Goal: Information Seeking & Learning: Learn about a topic

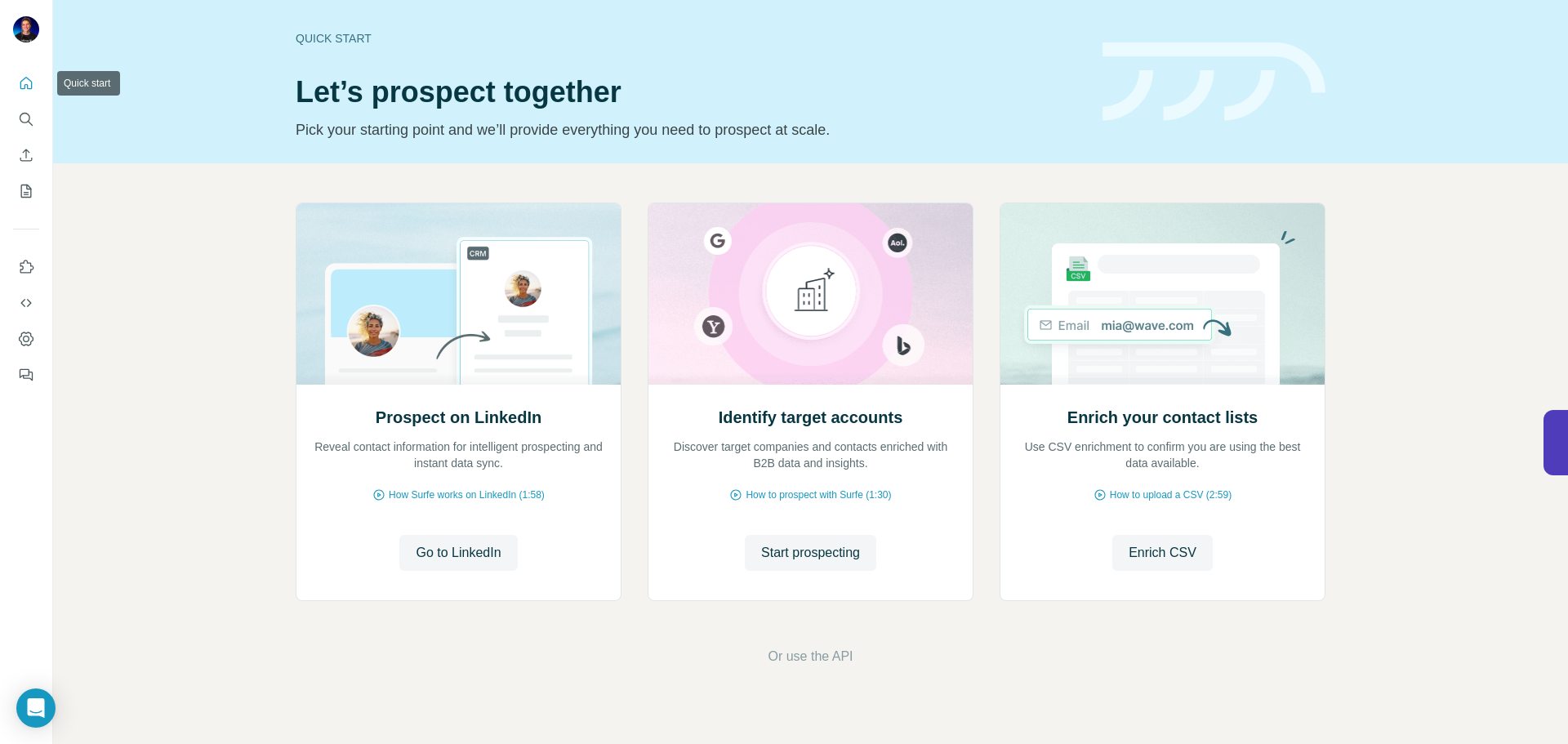
click at [27, 116] on icon "Search" at bounding box center [26, 119] width 16 height 16
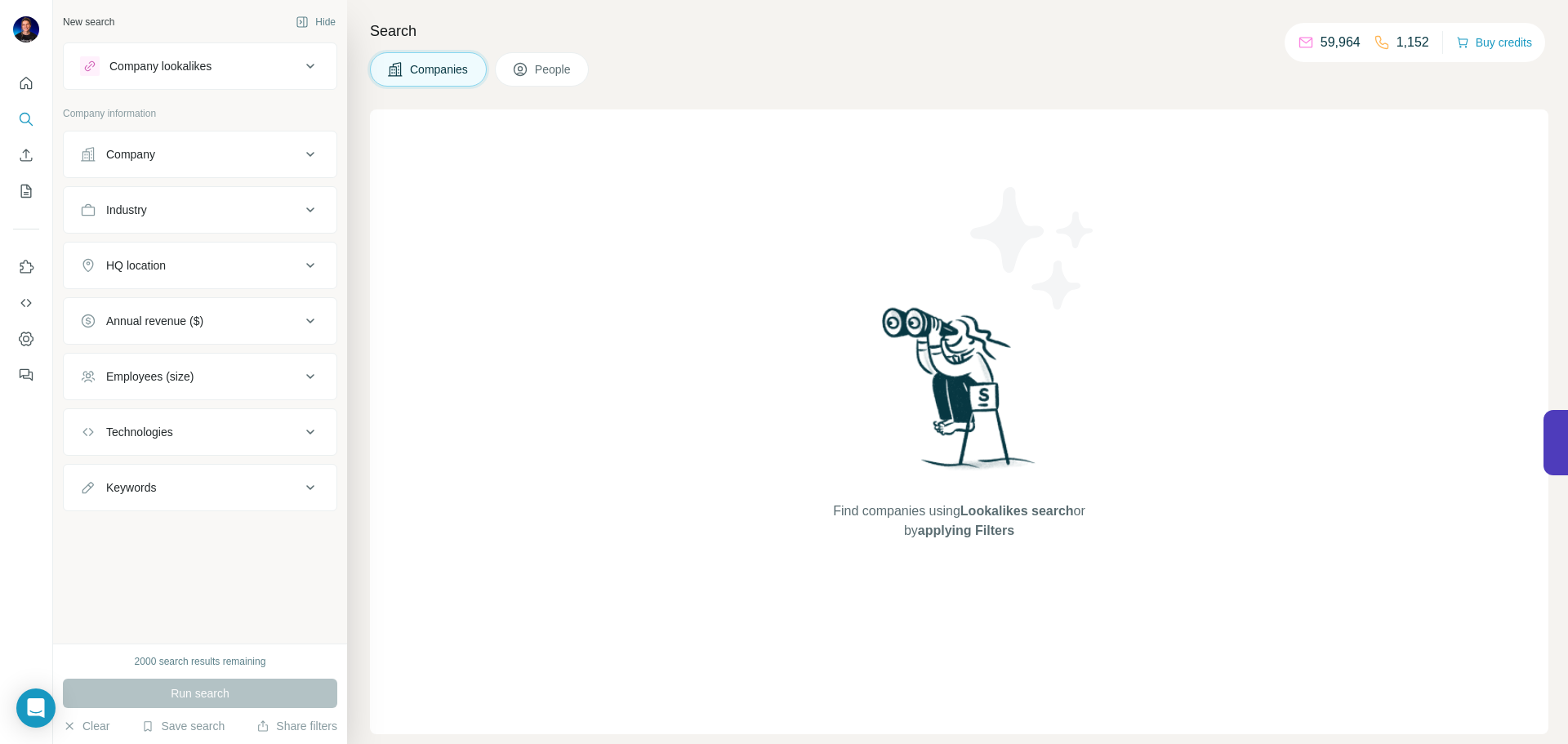
click at [224, 72] on div "Company lookalikes" at bounding box center [189, 66] width 220 height 20
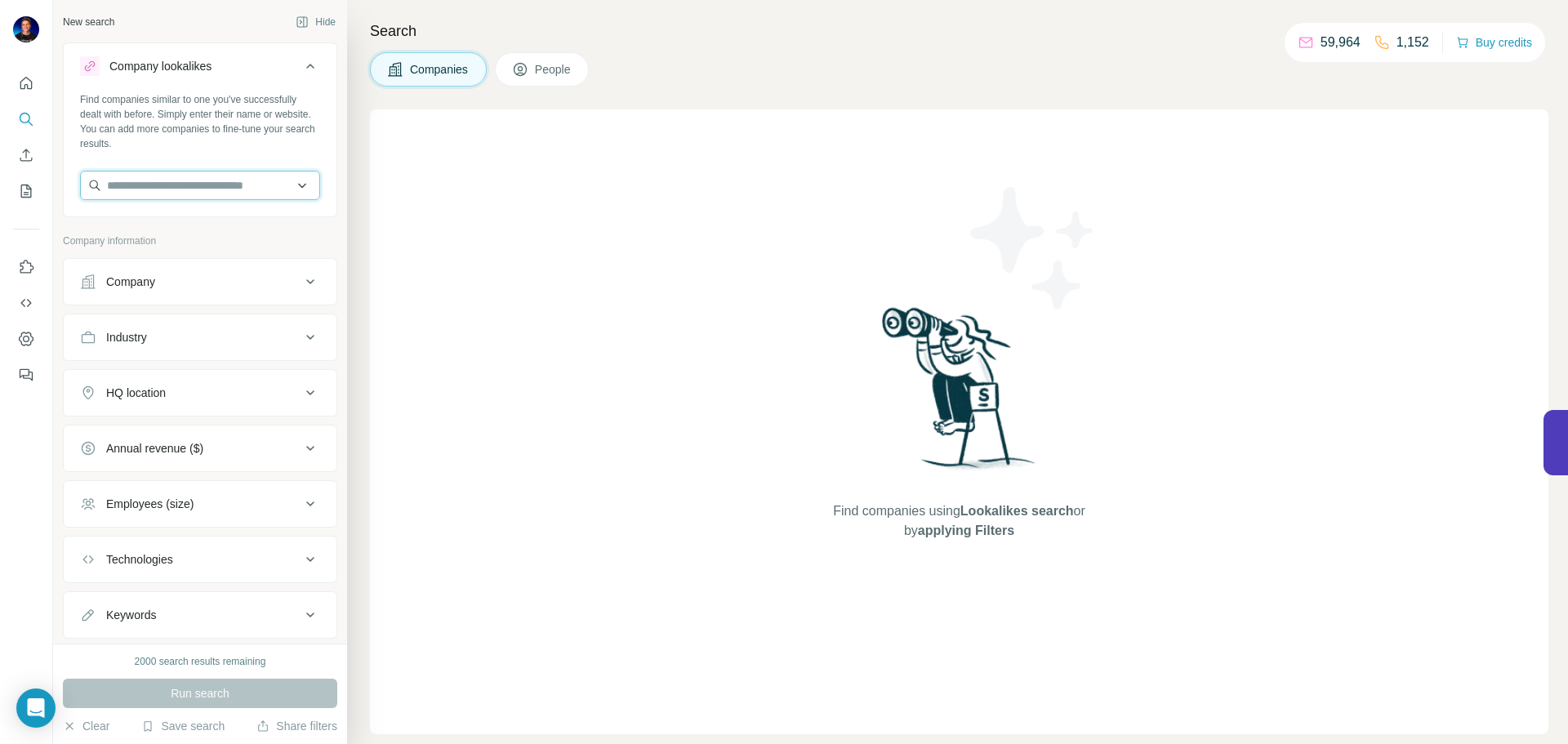
click at [219, 192] on input "text" at bounding box center [200, 185] width 240 height 29
type input "*"
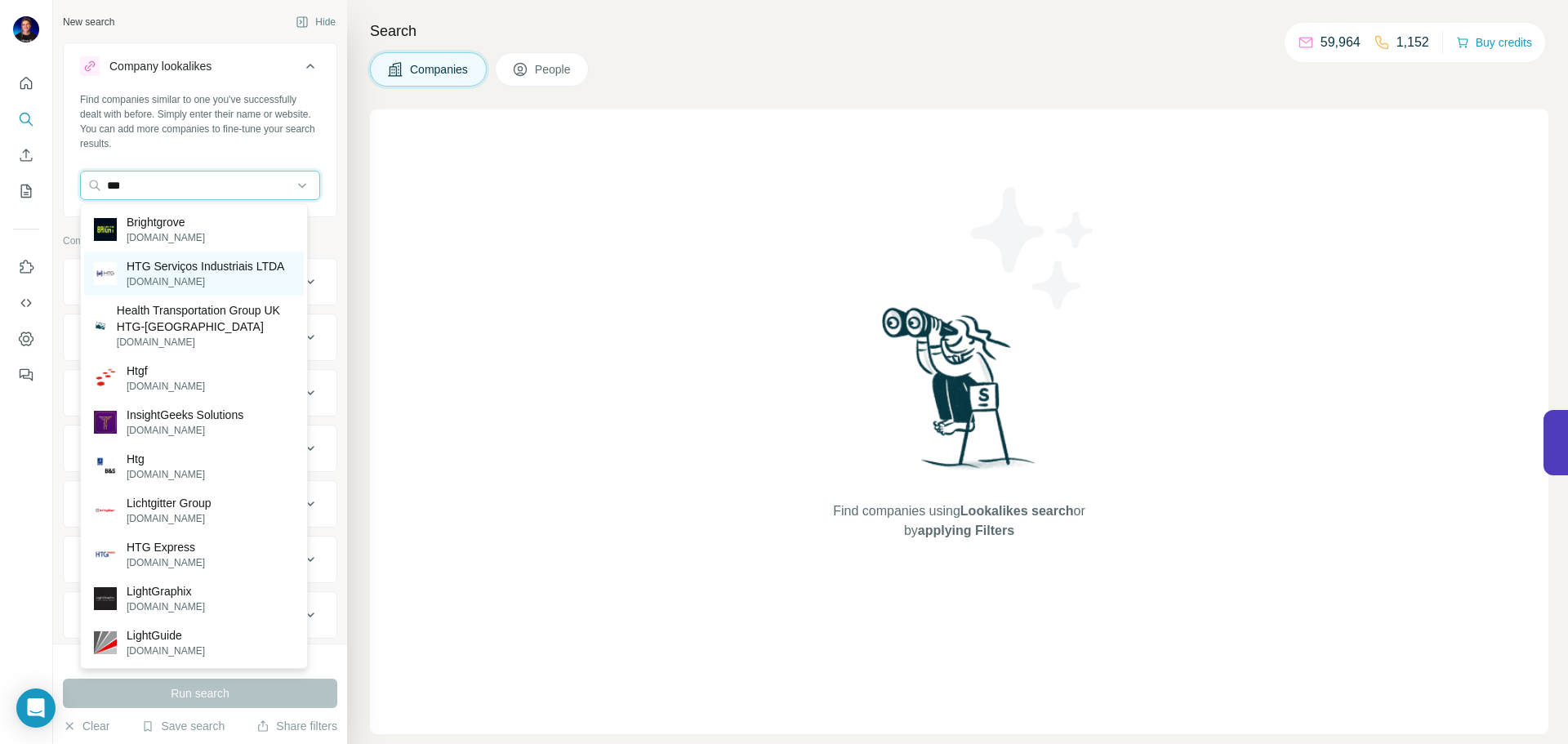
type input "***"
click at [208, 261] on p "HTG Serviços Industriais LTDA" at bounding box center [206, 266] width 158 height 16
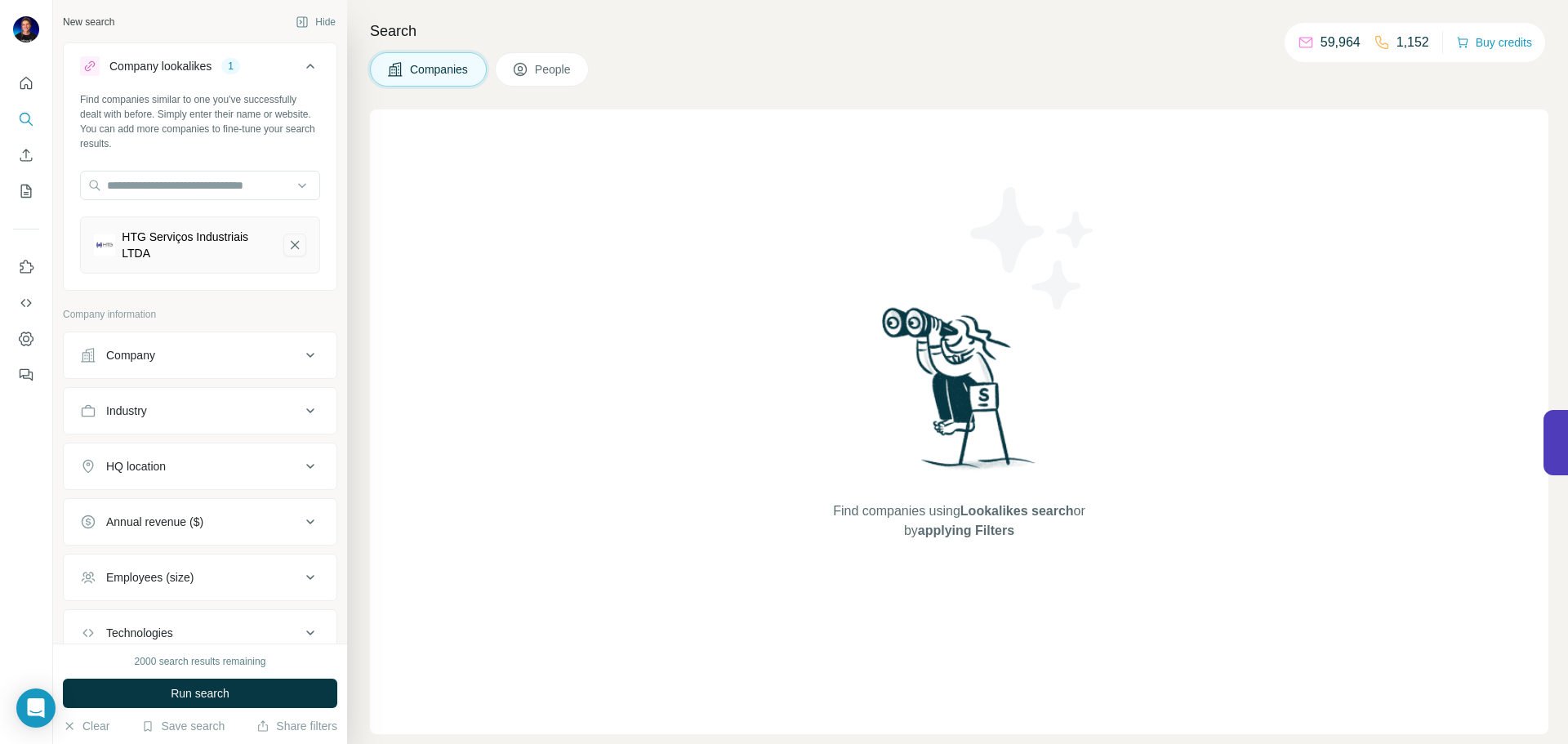
click at [287, 250] on icon "HTG Serviços Industriais LTDA-remove-button" at bounding box center [294, 244] width 15 height 16
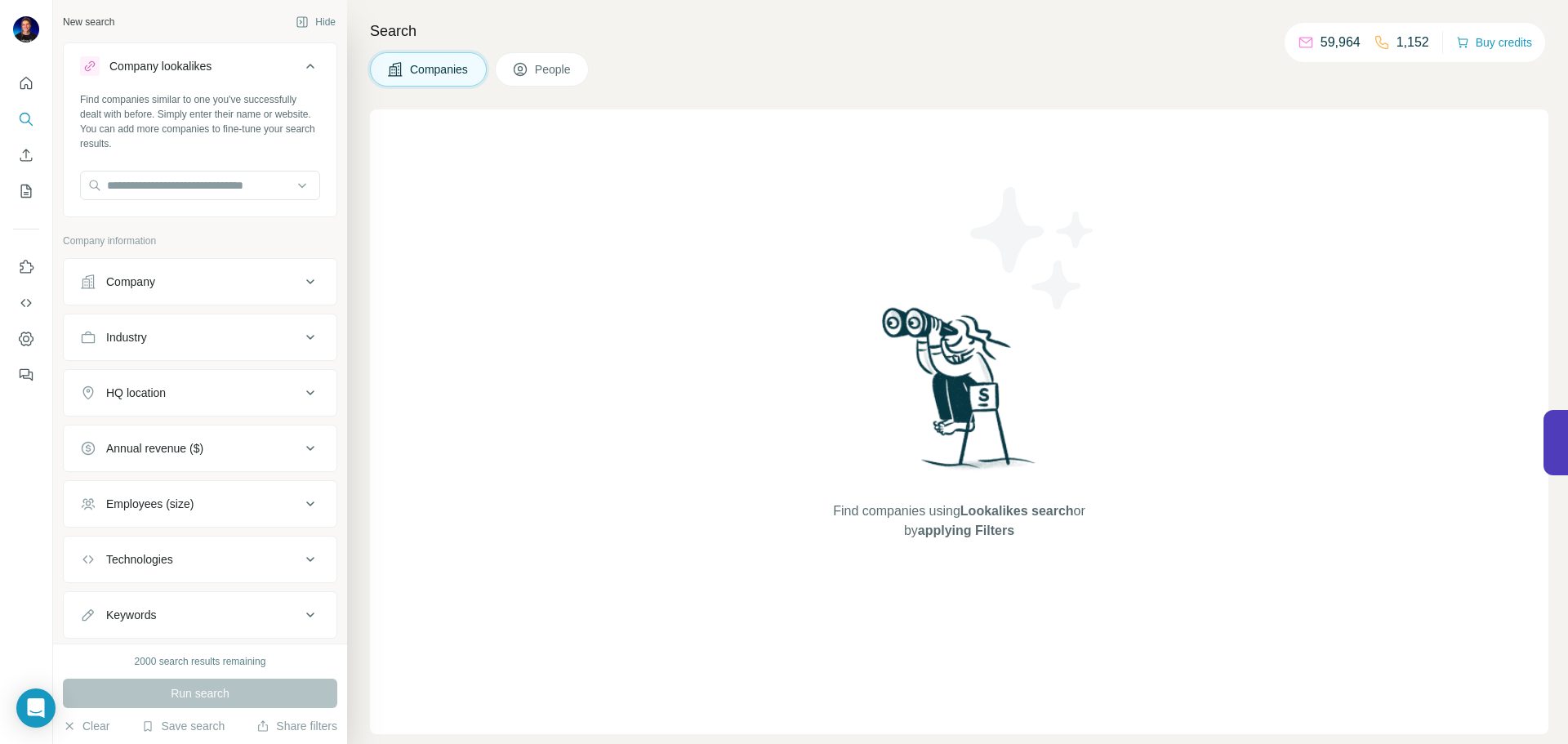
click at [177, 162] on div "Find companies similar to one you've successfully dealt with before. Simply ent…" at bounding box center [200, 153] width 273 height 121
click at [183, 180] on input "text" at bounding box center [200, 185] width 240 height 29
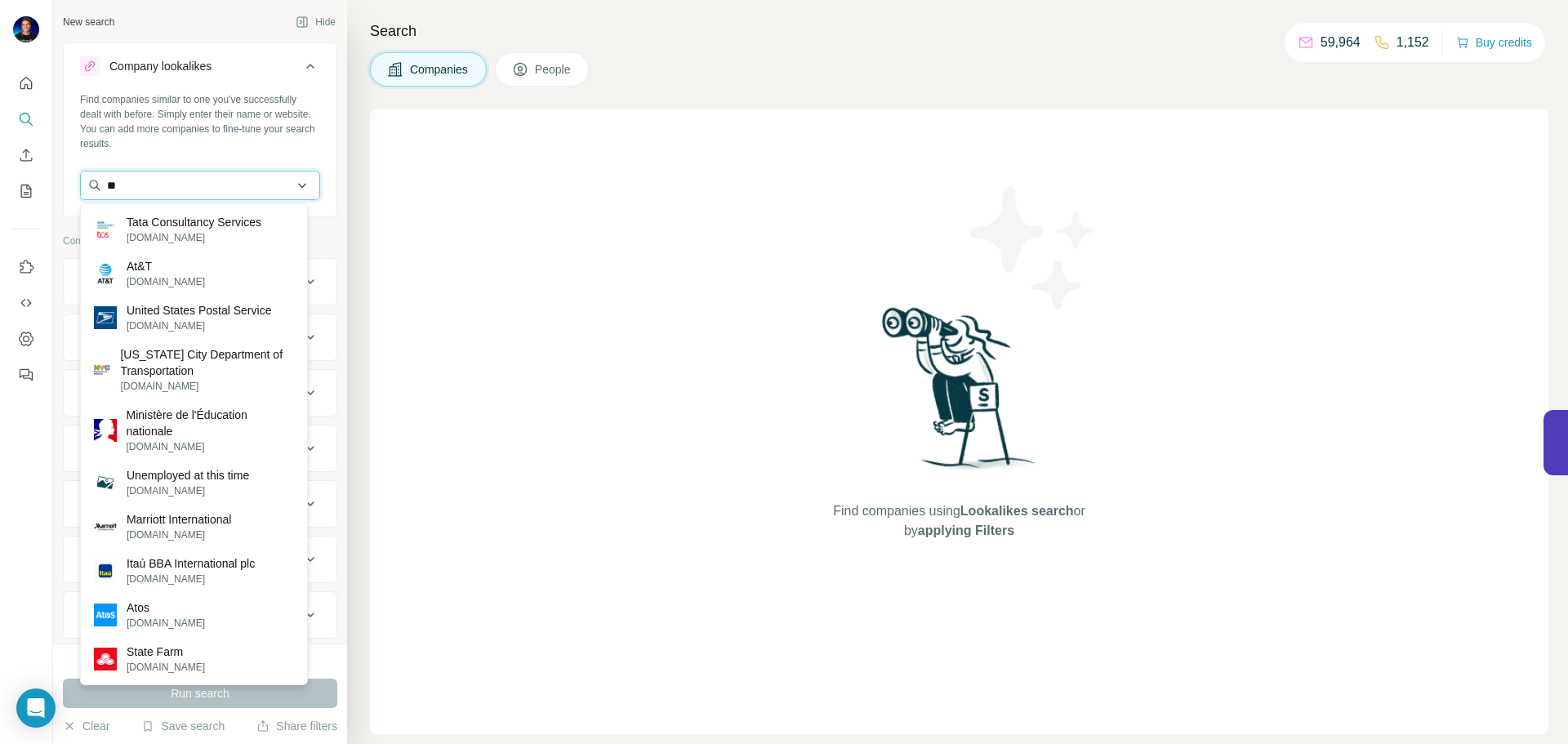
click at [183, 196] on input "**" at bounding box center [200, 185] width 240 height 29
type input "*"
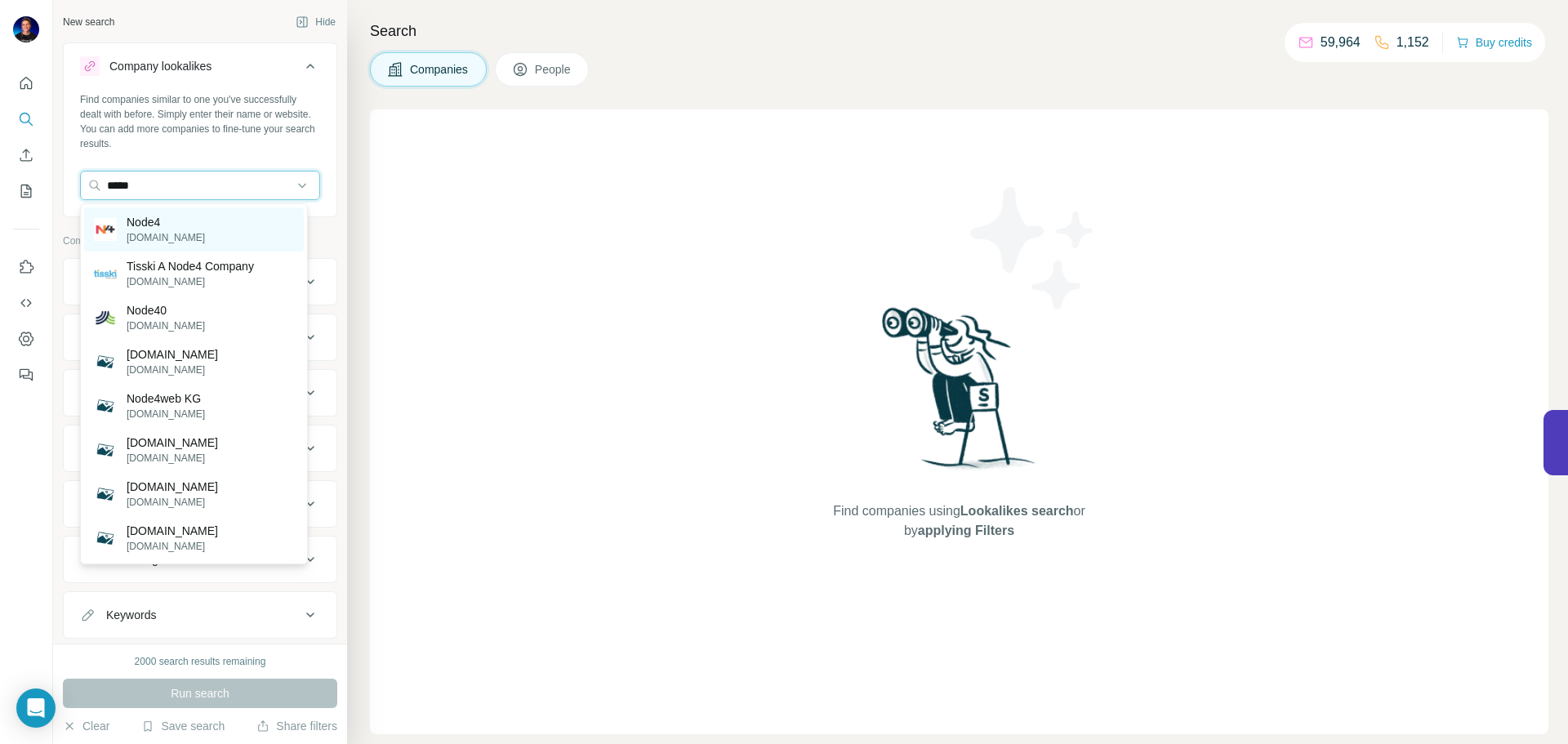
type input "*****"
click at [201, 215] on div "Node4 [DOMAIN_NAME]" at bounding box center [194, 229] width 219 height 44
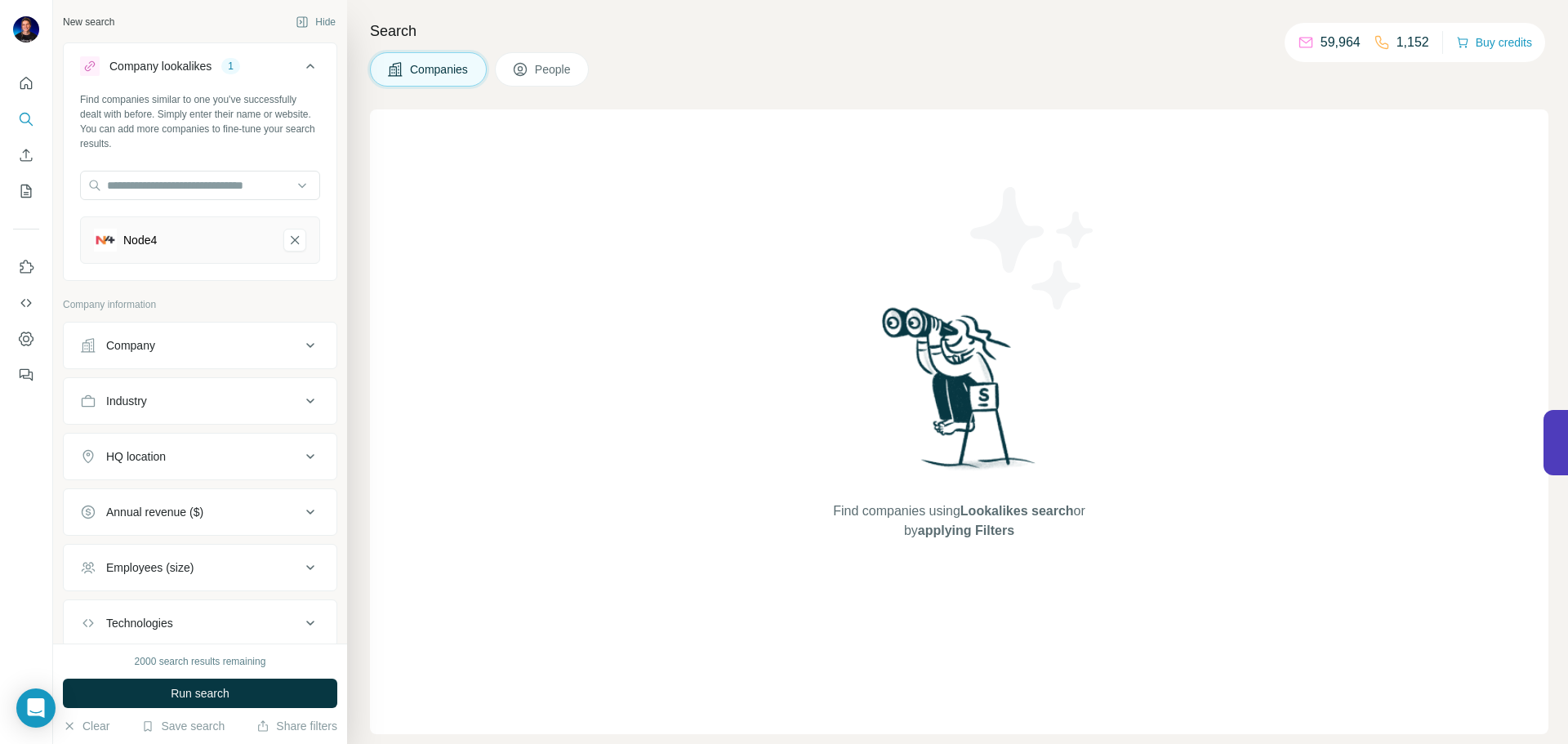
click at [202, 357] on button "Company" at bounding box center [200, 345] width 273 height 39
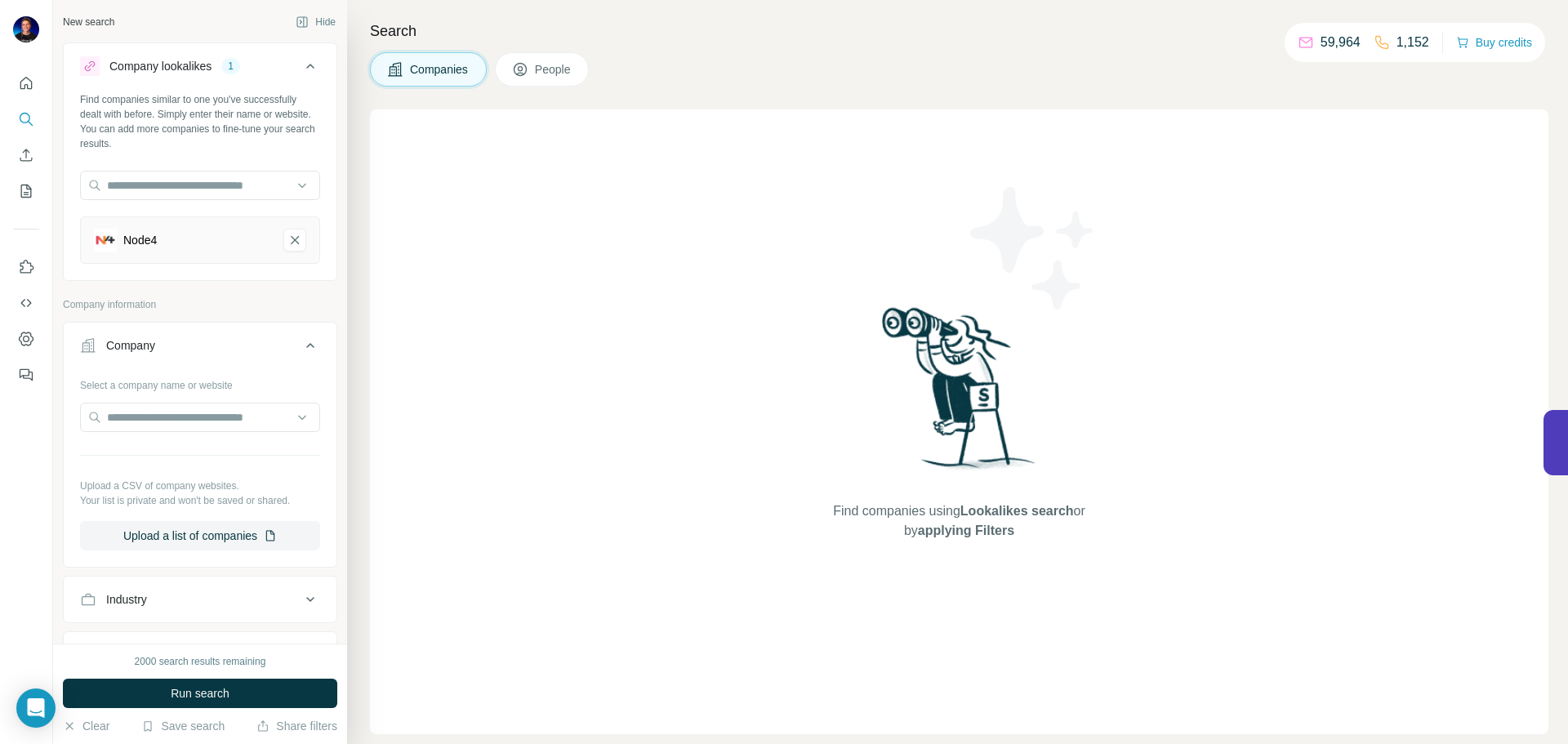
click at [457, 229] on div "Find companies using Lookalikes search or by applying Filters" at bounding box center [959, 422] width 1179 height 625
click at [306, 347] on icon at bounding box center [310, 345] width 9 height 5
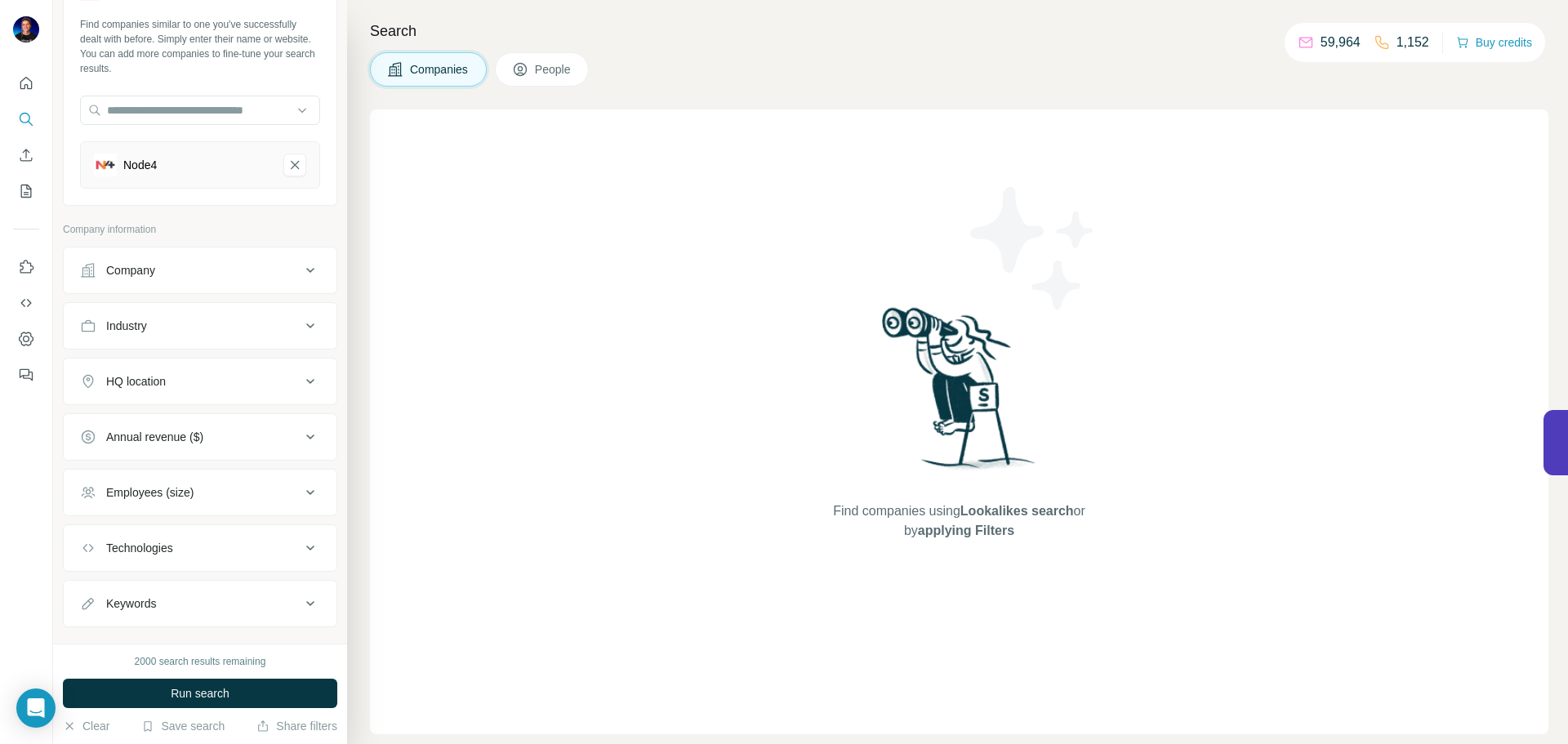
scroll to position [105, 0]
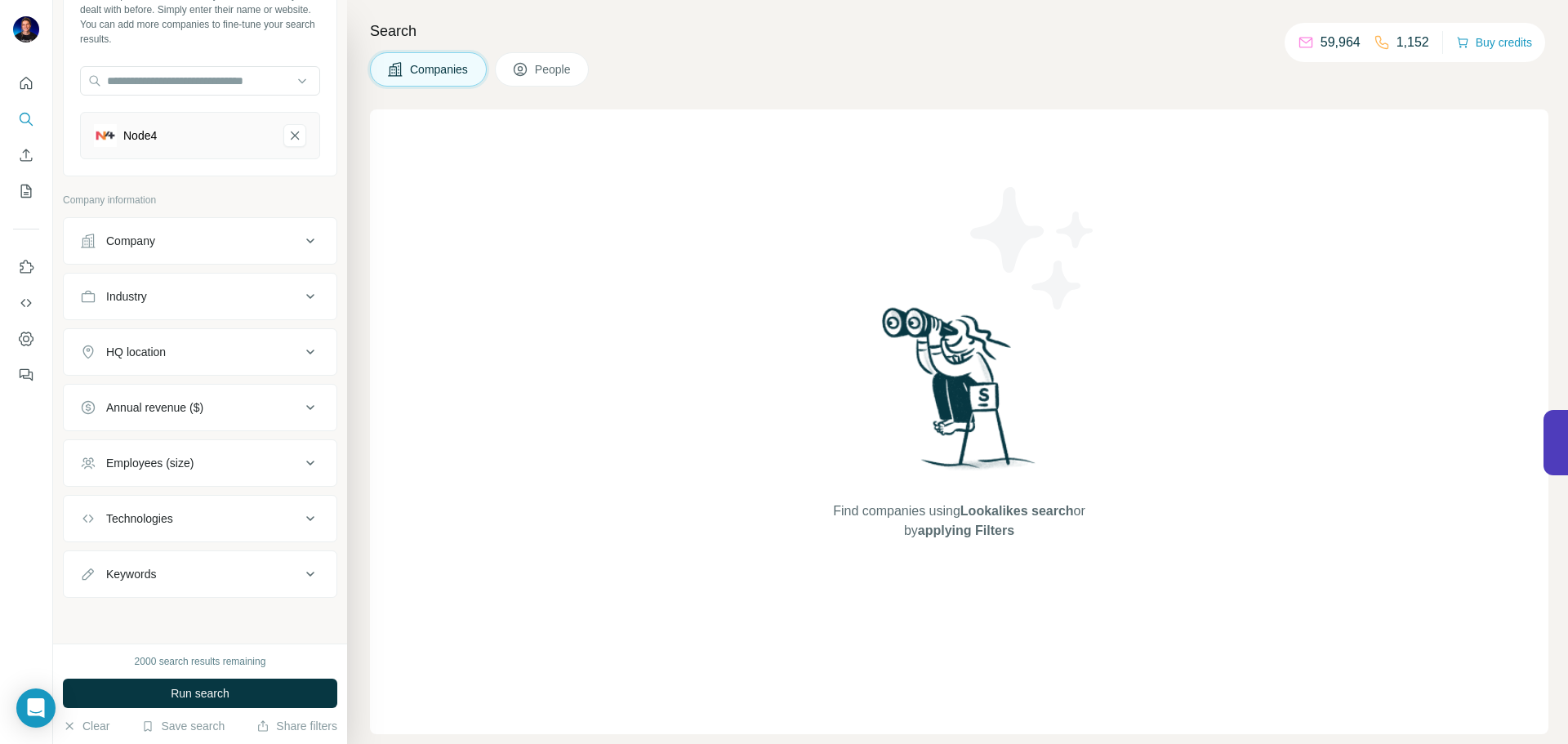
click at [248, 285] on button "Industry" at bounding box center [200, 297] width 273 height 39
click at [214, 324] on div at bounding box center [191, 337] width 201 height 27
type input "*"
click at [441, 303] on div "Find companies using Lookalikes search or by applying Filters" at bounding box center [959, 422] width 1179 height 625
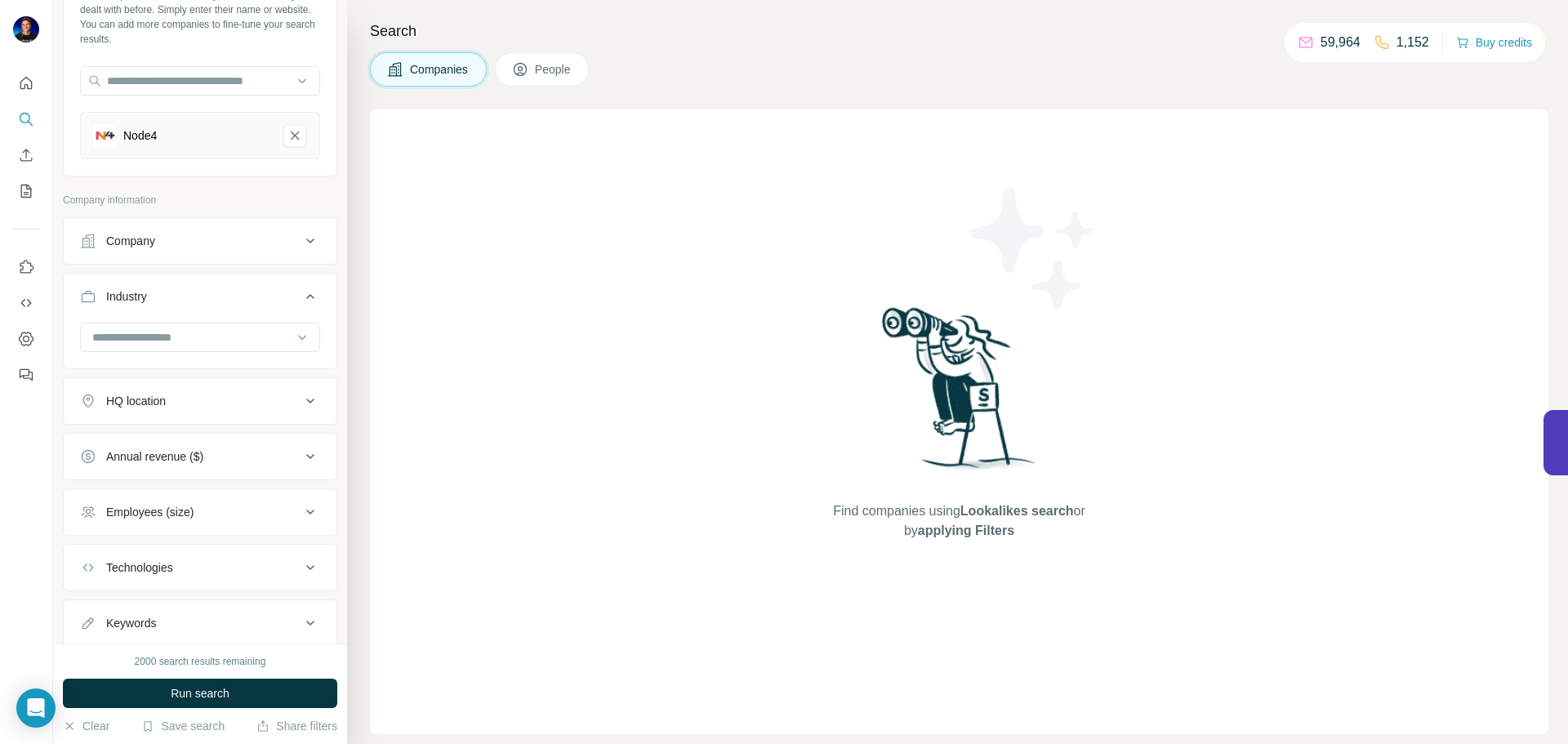
scroll to position [119, 0]
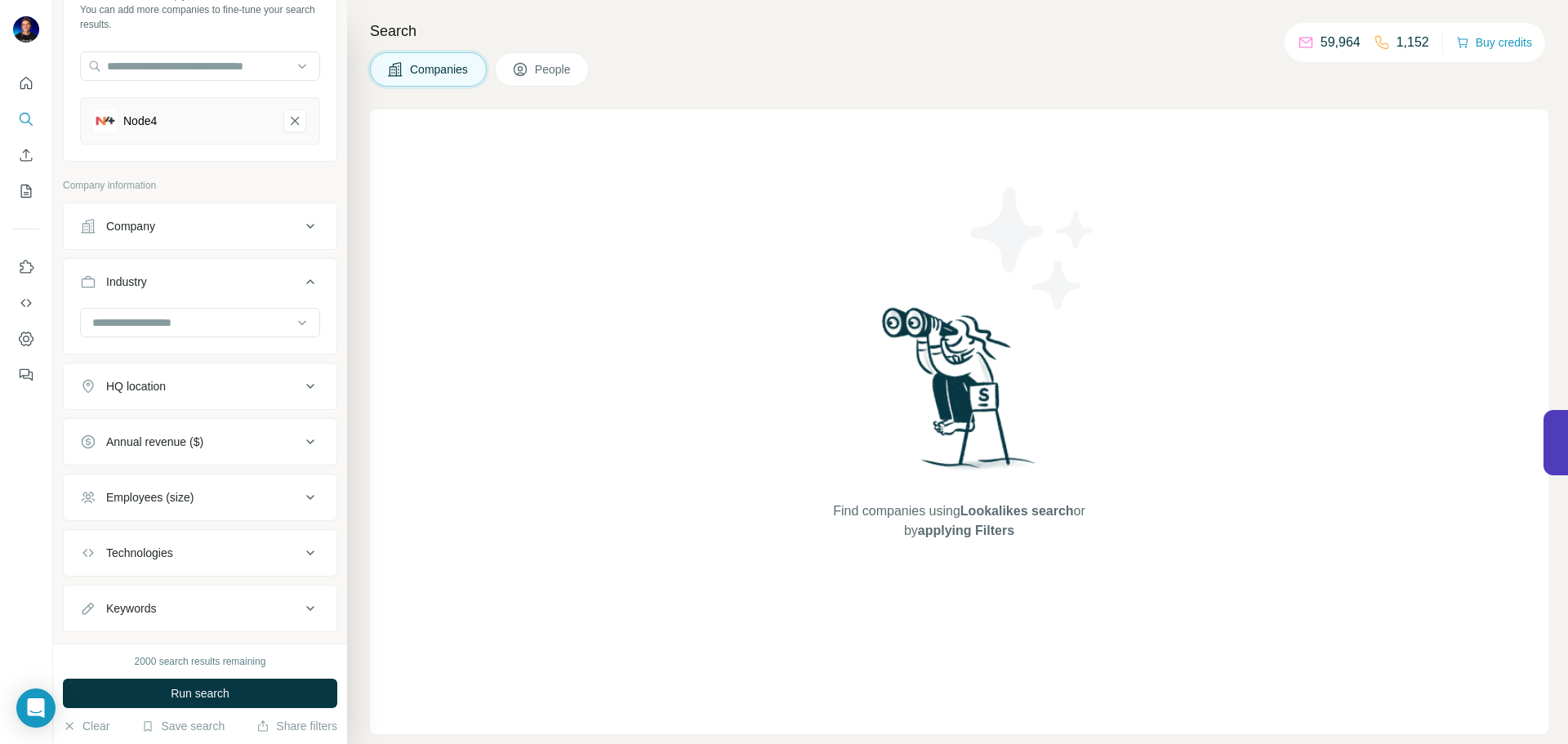
click at [228, 534] on button "Technologies" at bounding box center [200, 553] width 273 height 39
click at [181, 587] on input "text" at bounding box center [200, 593] width 240 height 29
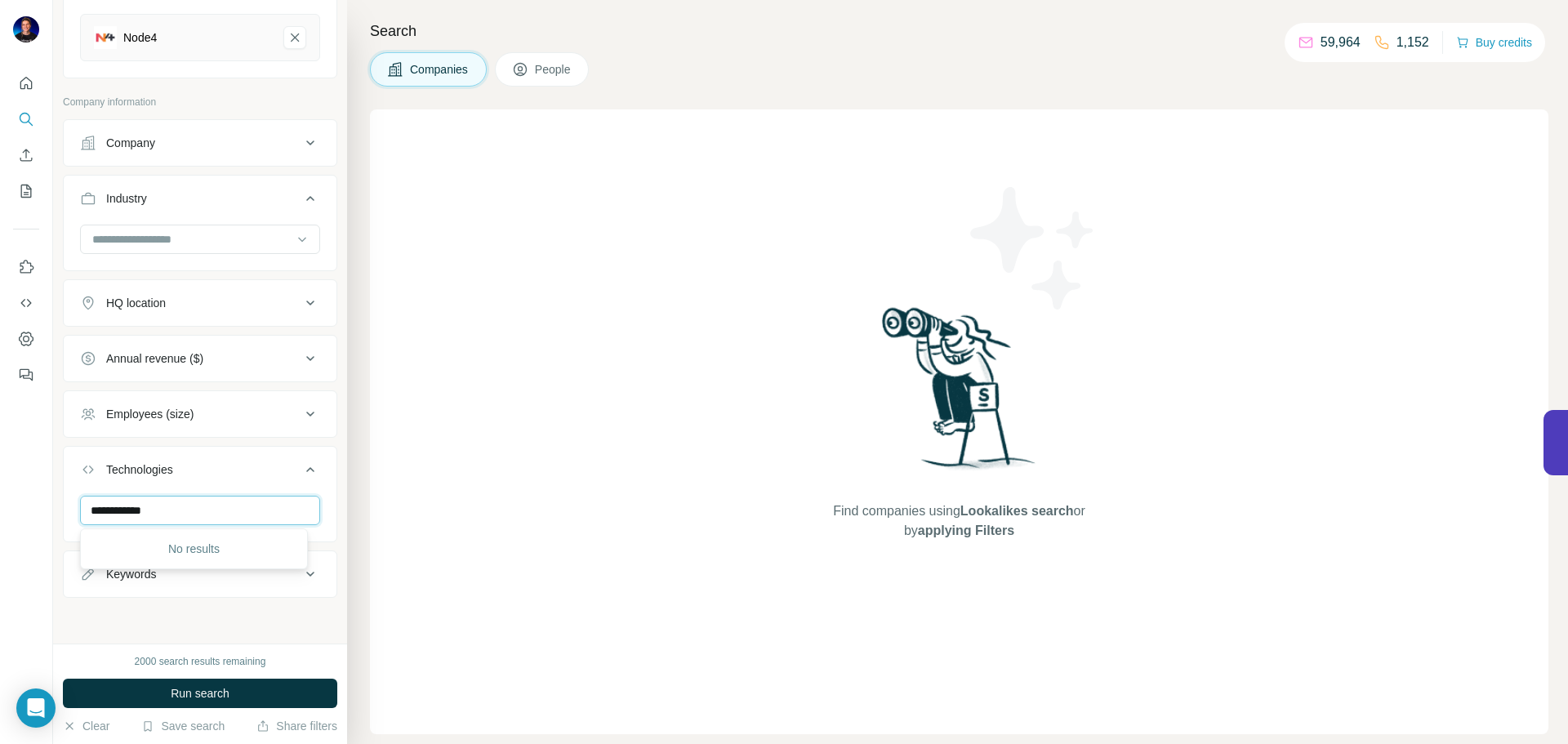
scroll to position [0, 0]
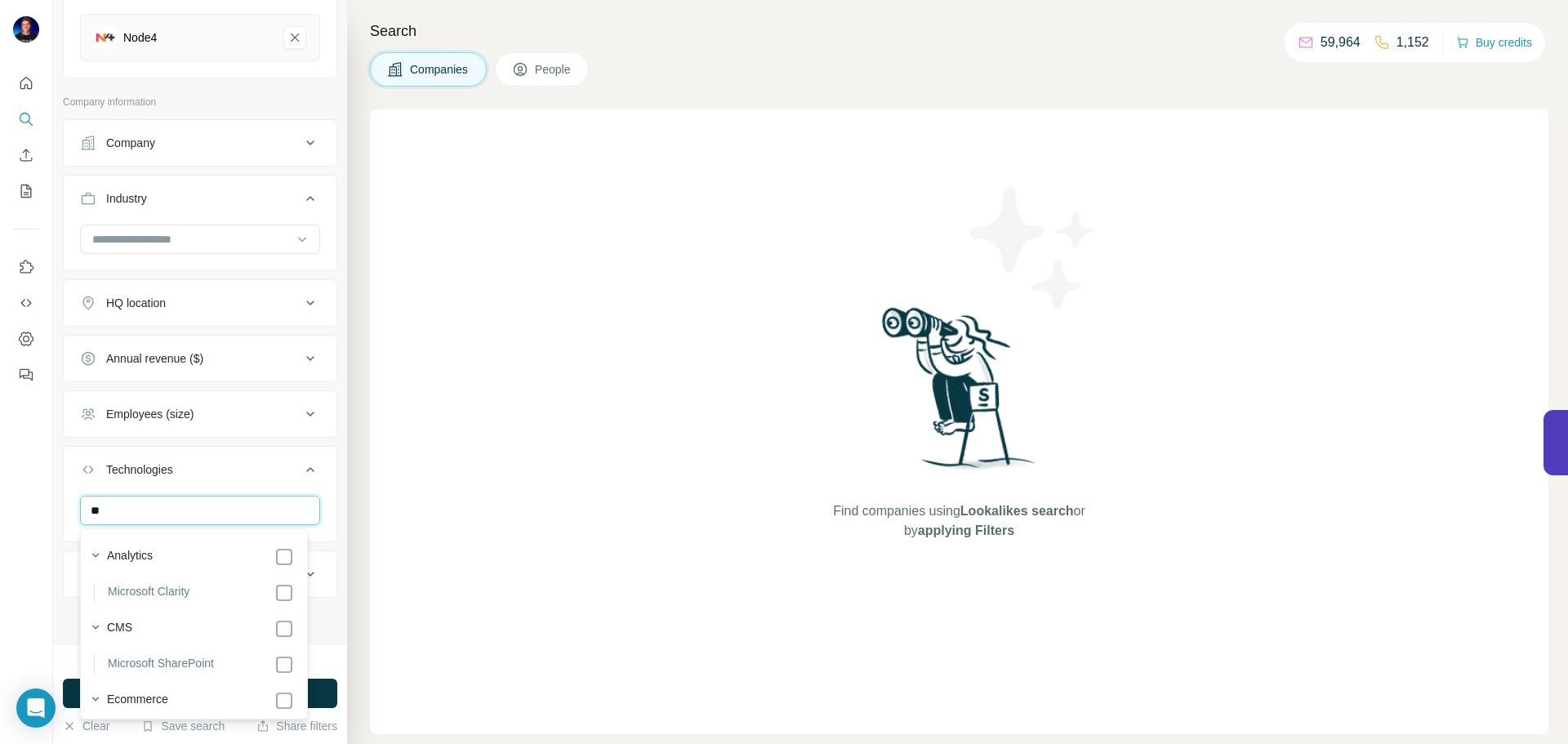
type input "*"
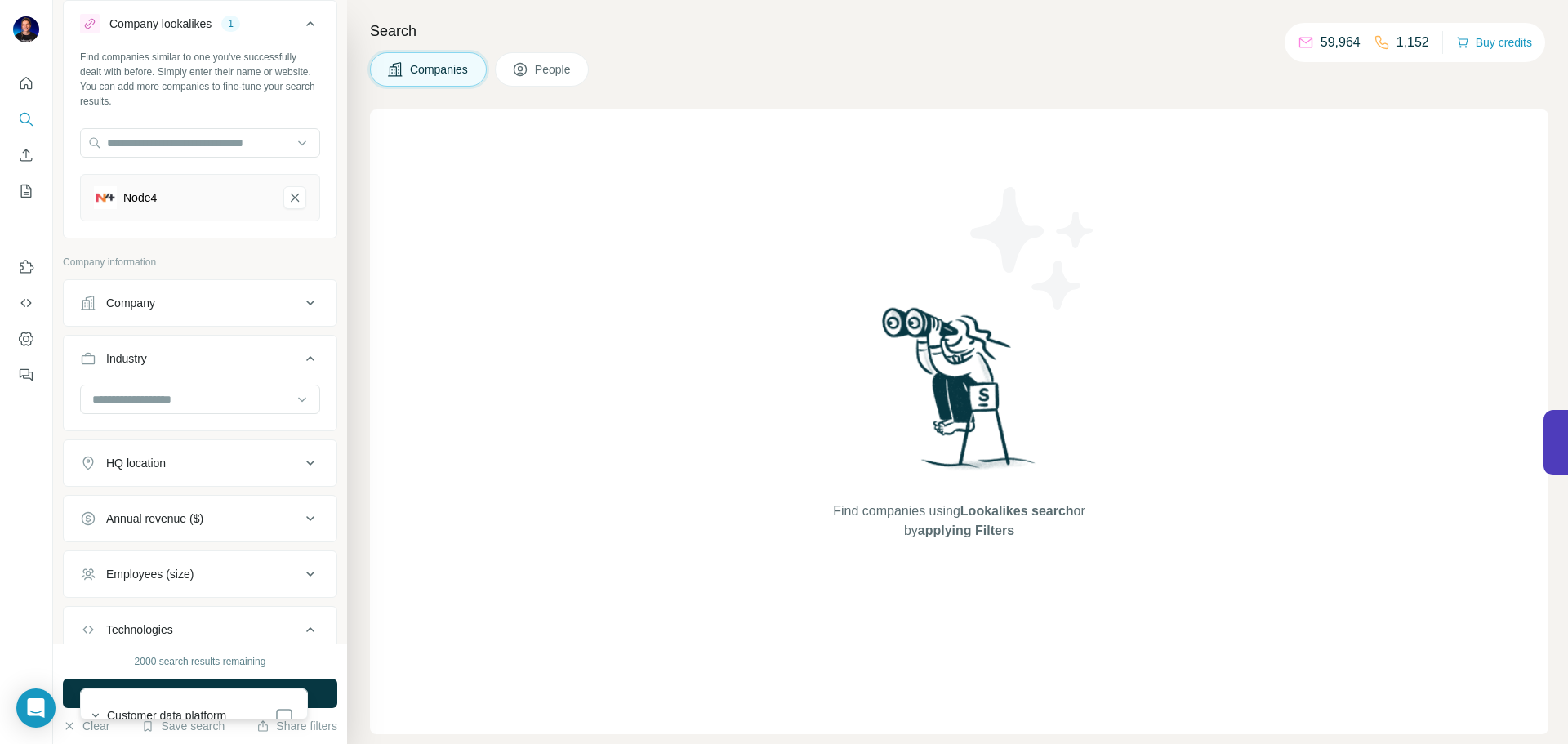
scroll to position [202, 0]
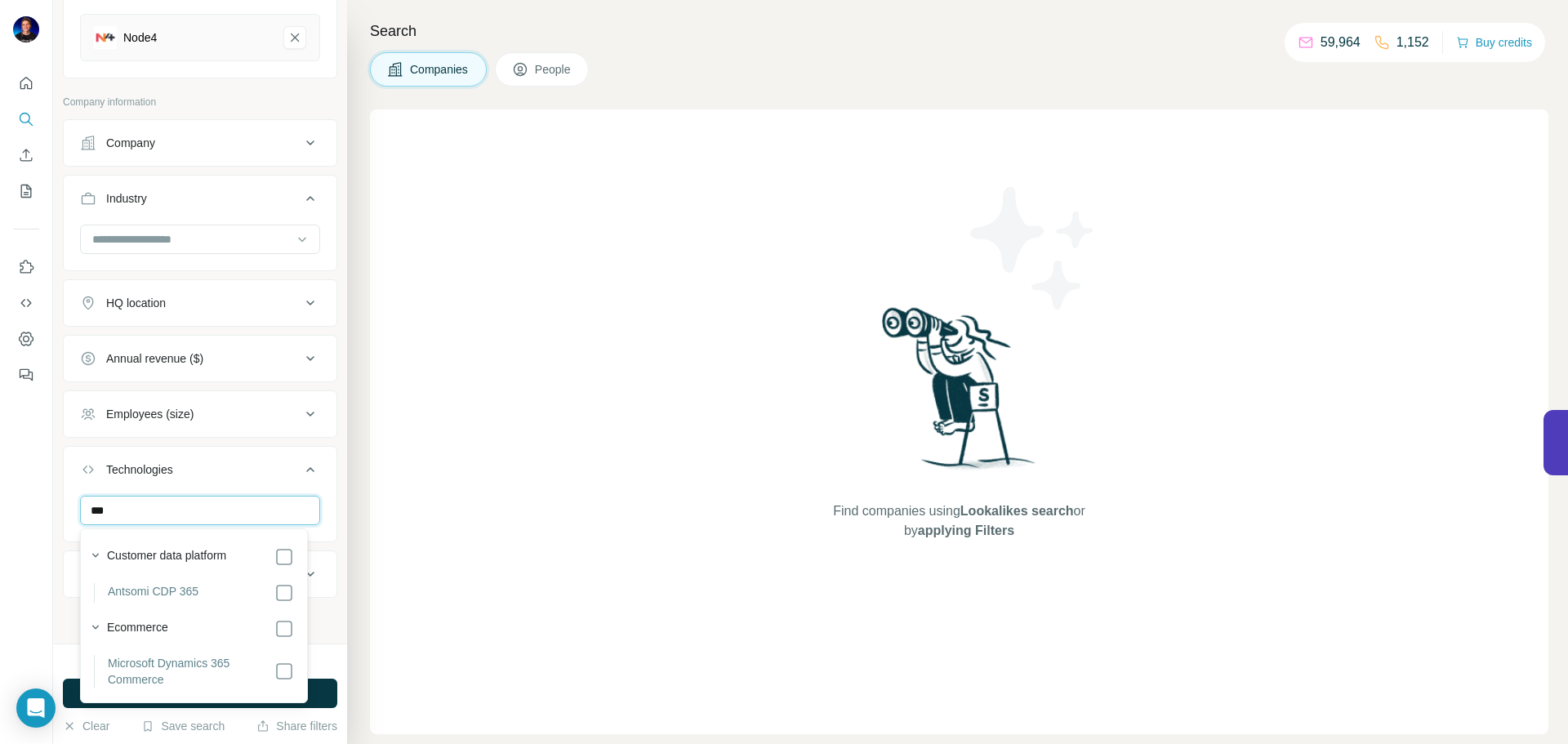
click at [92, 509] on input "***" at bounding box center [200, 510] width 240 height 29
type input "****"
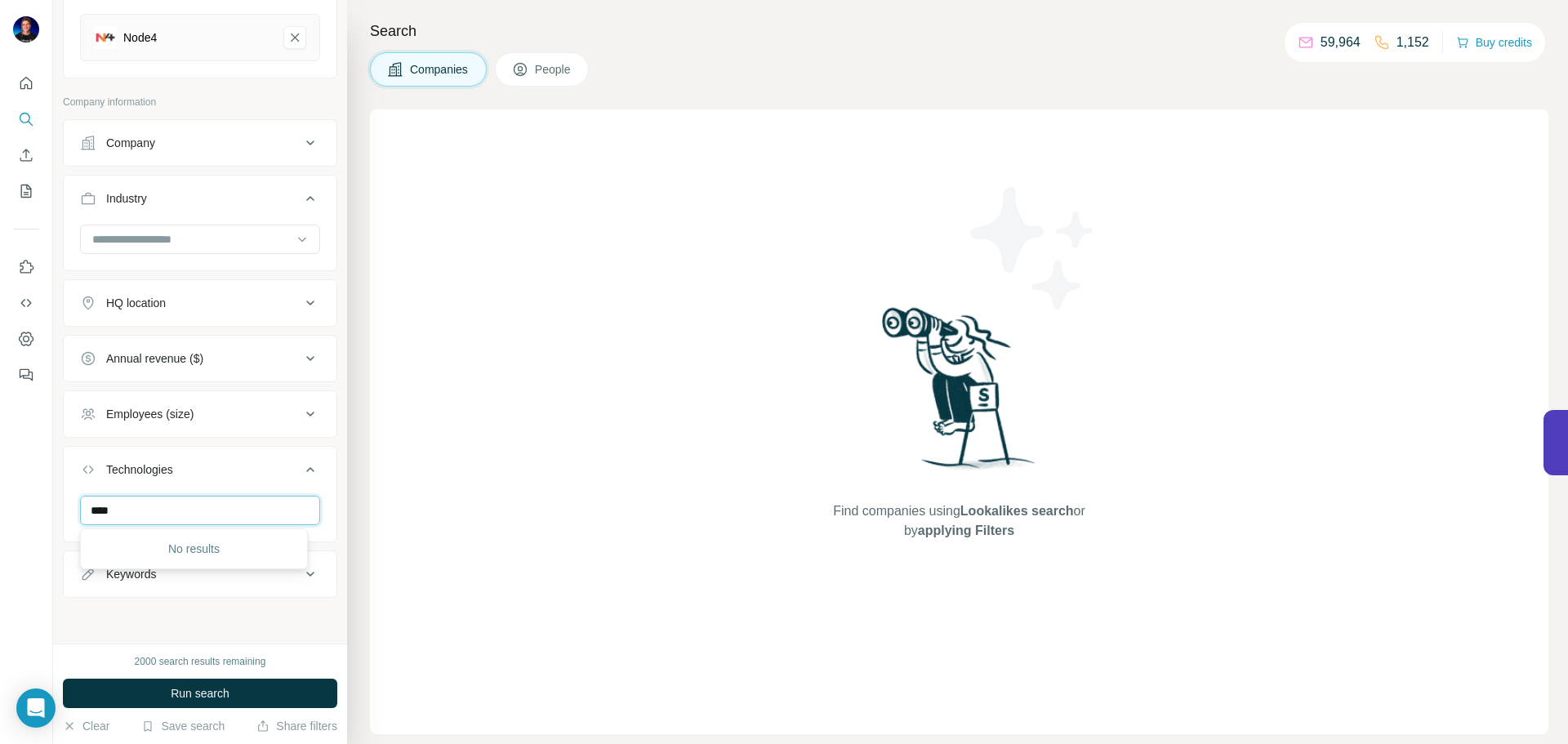
drag, startPoint x: 148, startPoint y: 512, endPoint x: 51, endPoint y: 499, distance: 97.9
click at [51, 499] on div "New search Hide Company lookalikes 1 Find companies similar to one you've succe…" at bounding box center [784, 372] width 1568 height 744
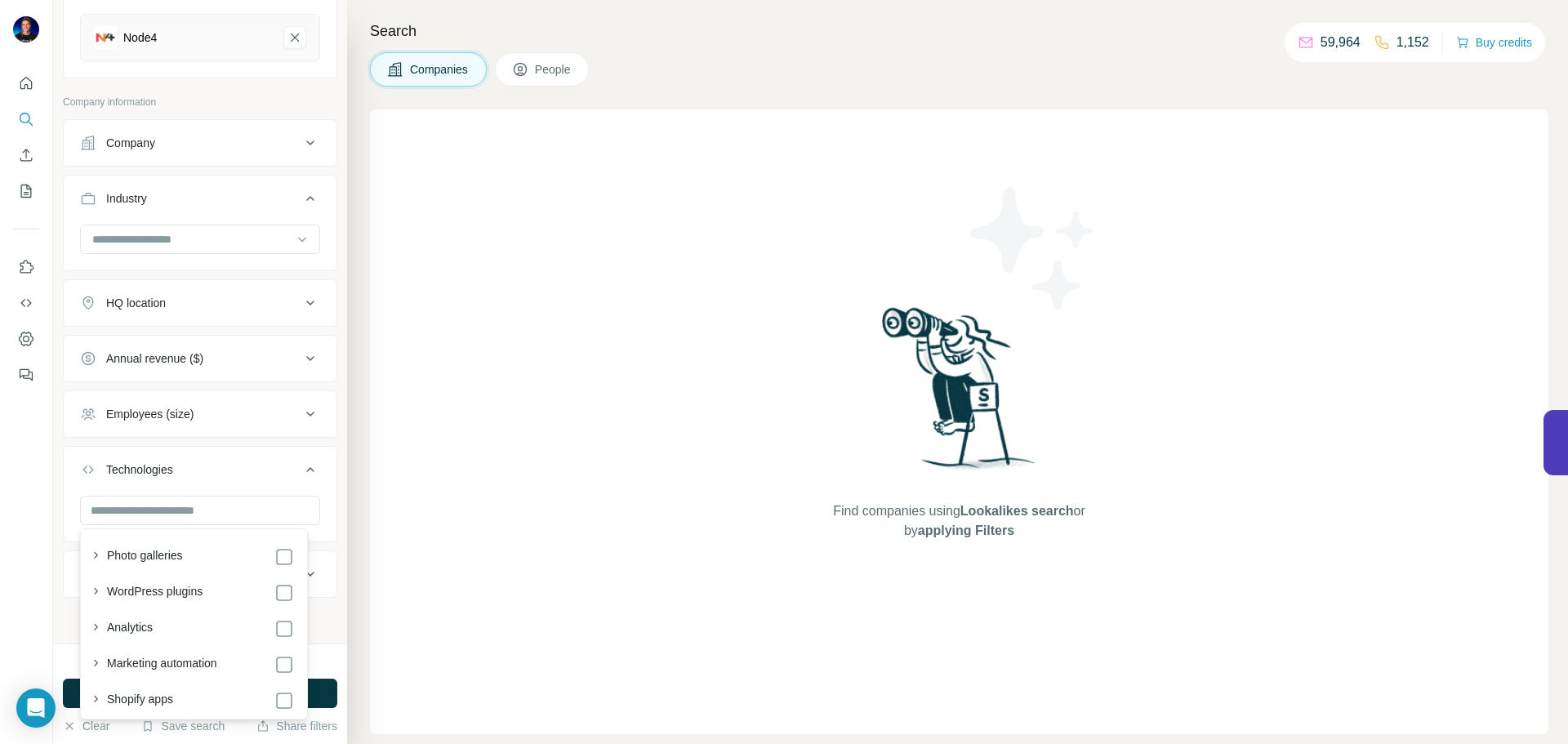
click at [490, 524] on div "Find companies using Lookalikes search or by applying Filters" at bounding box center [959, 422] width 1179 height 625
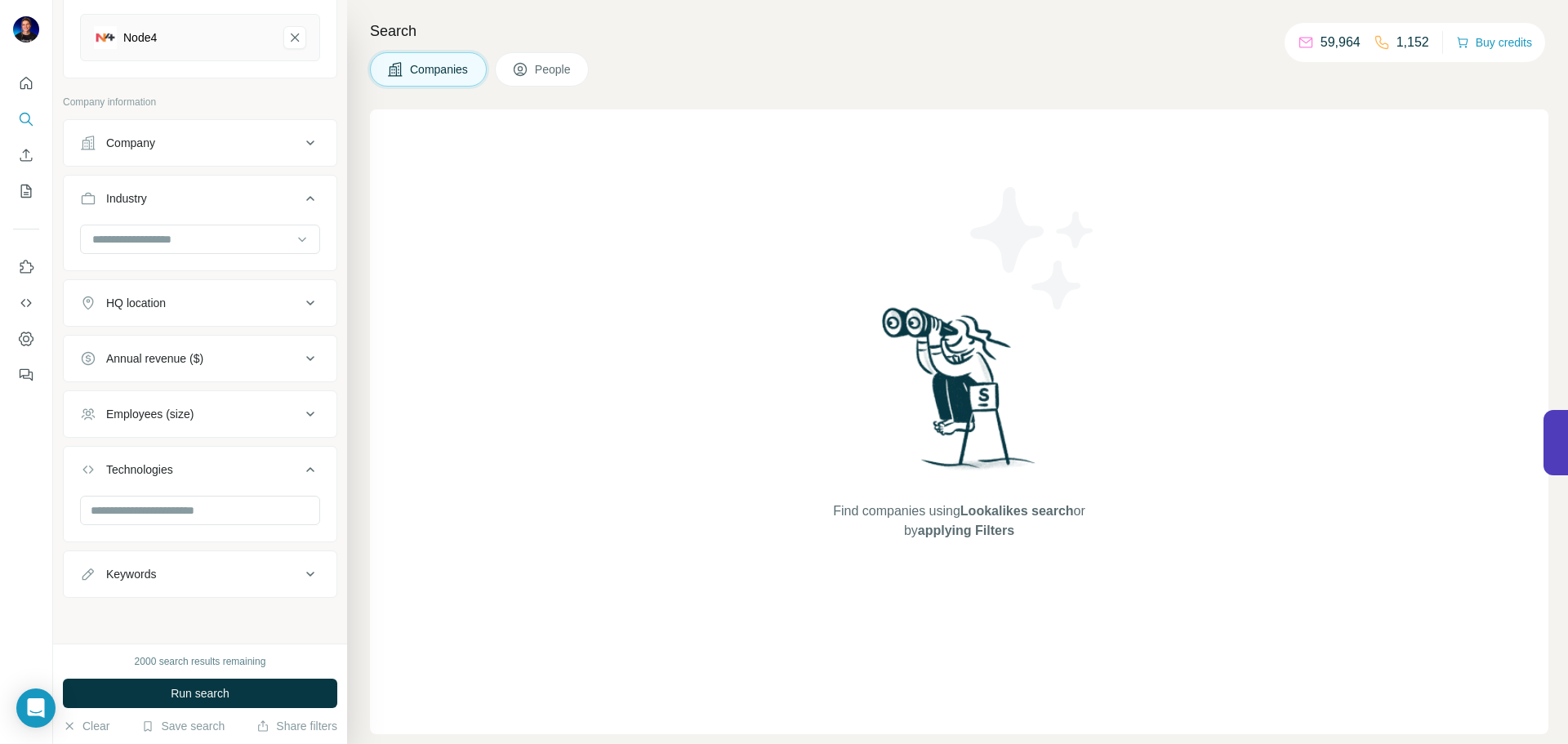
click at [165, 606] on div "New search Hide Company lookalikes 1 Find companies similar to one you've succe…" at bounding box center [200, 321] width 294 height 644
click at [172, 312] on button "HQ location" at bounding box center [200, 303] width 273 height 39
click at [171, 343] on input "text" at bounding box center [200, 344] width 240 height 29
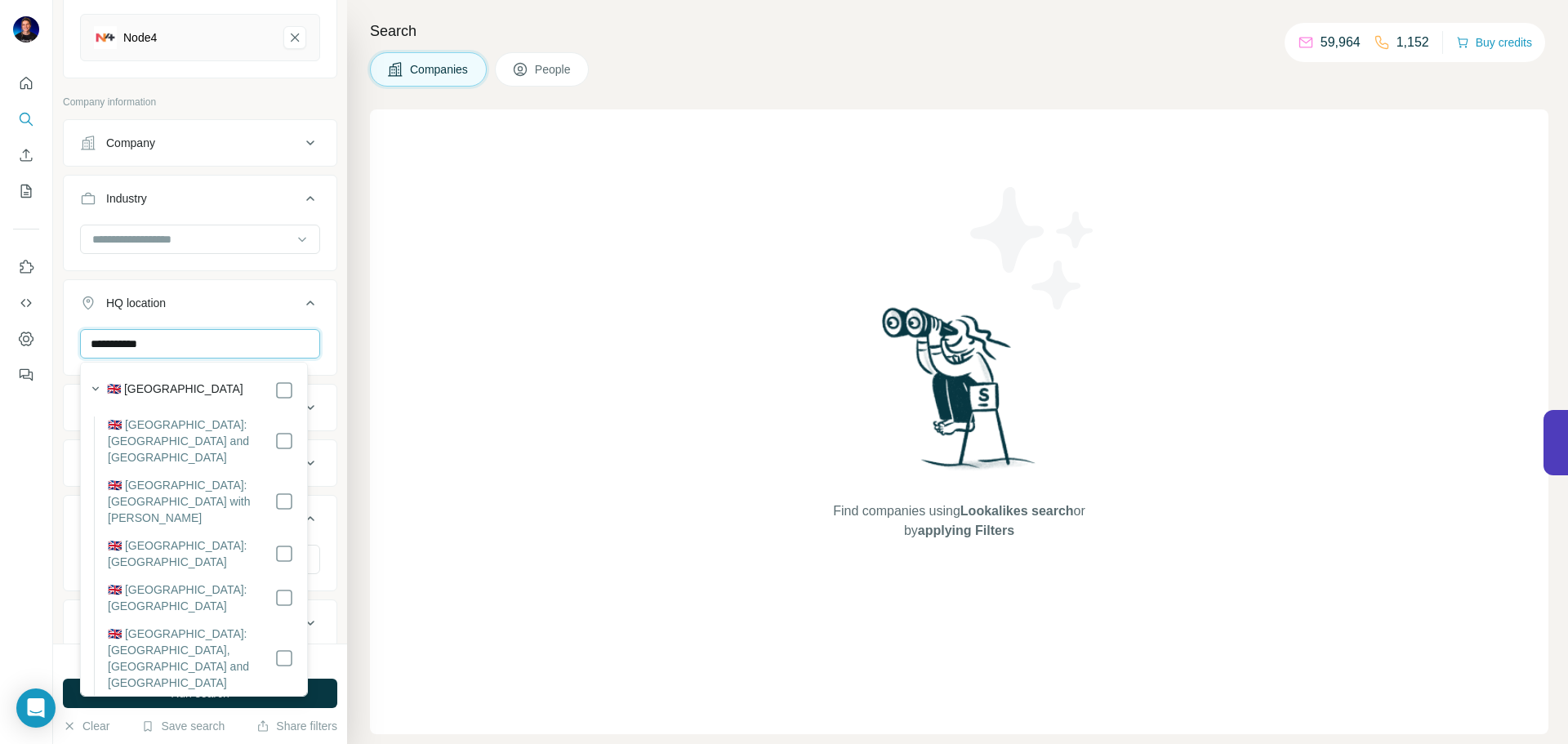
type input "**********"
click at [190, 381] on label "🇬🇧 [GEOGRAPHIC_DATA]" at bounding box center [175, 390] width 136 height 20
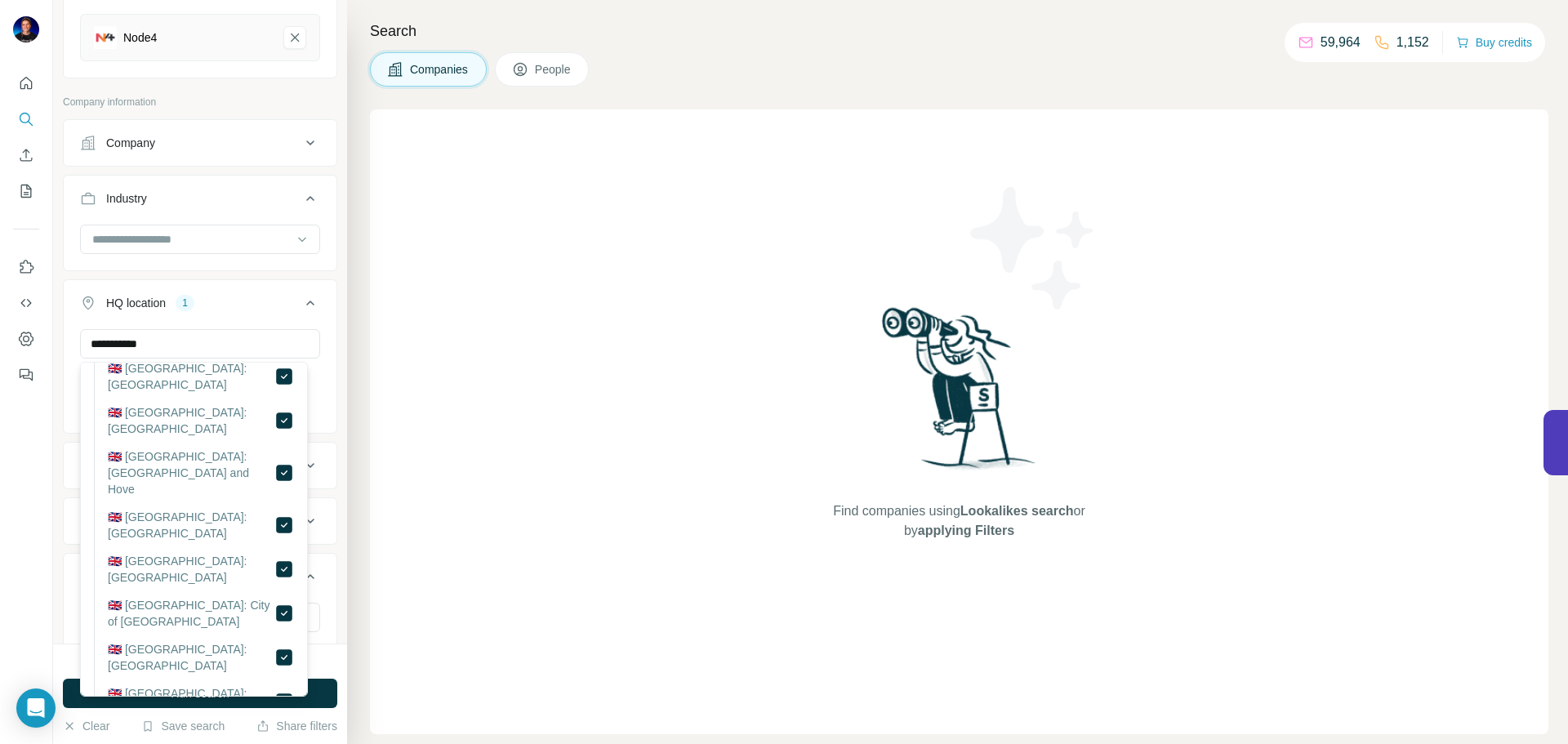
scroll to position [345, 0]
click at [399, 427] on div "Find companies using Lookalikes search or by applying Filters" at bounding box center [959, 422] width 1179 height 625
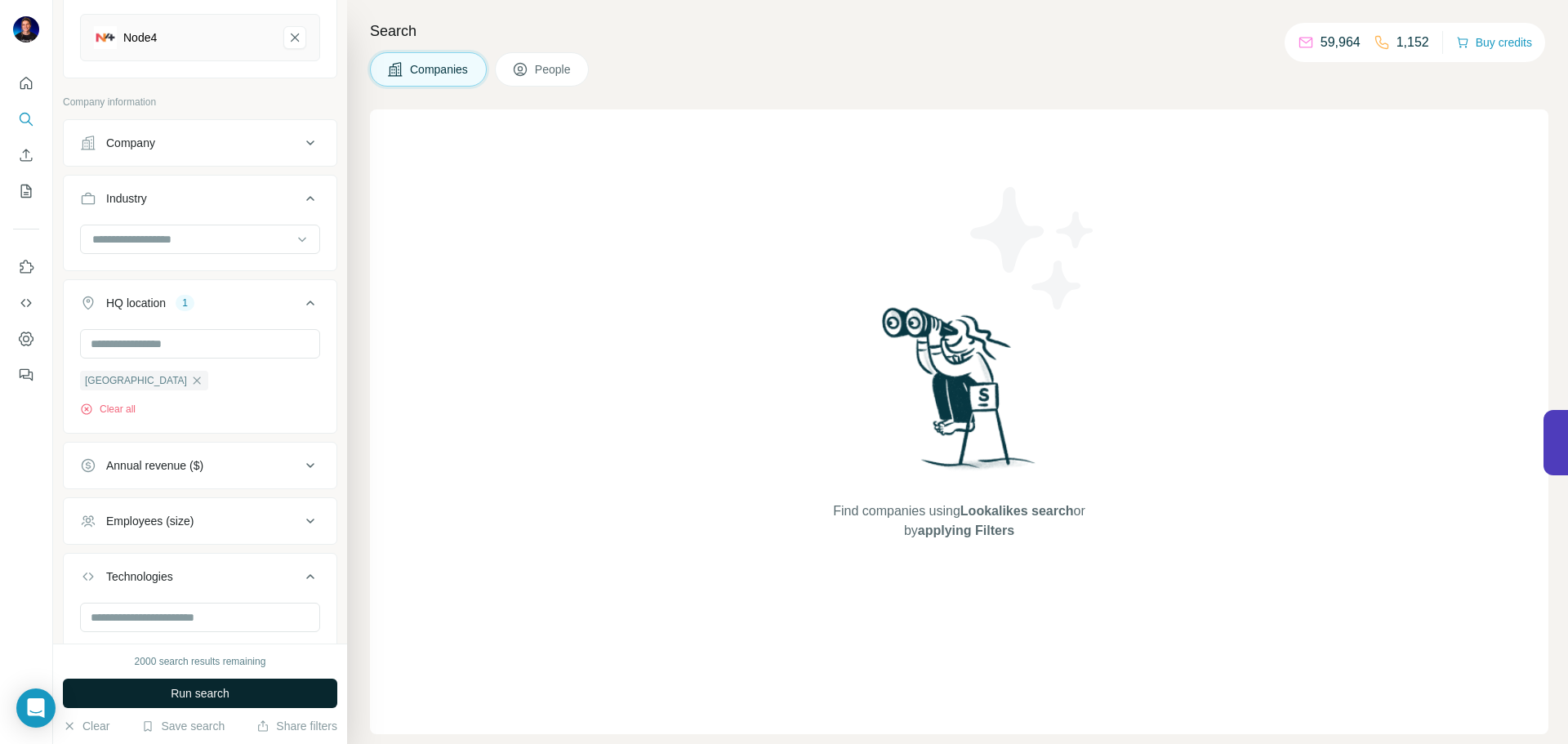
click at [171, 687] on span "Run search" at bounding box center [200, 693] width 59 height 16
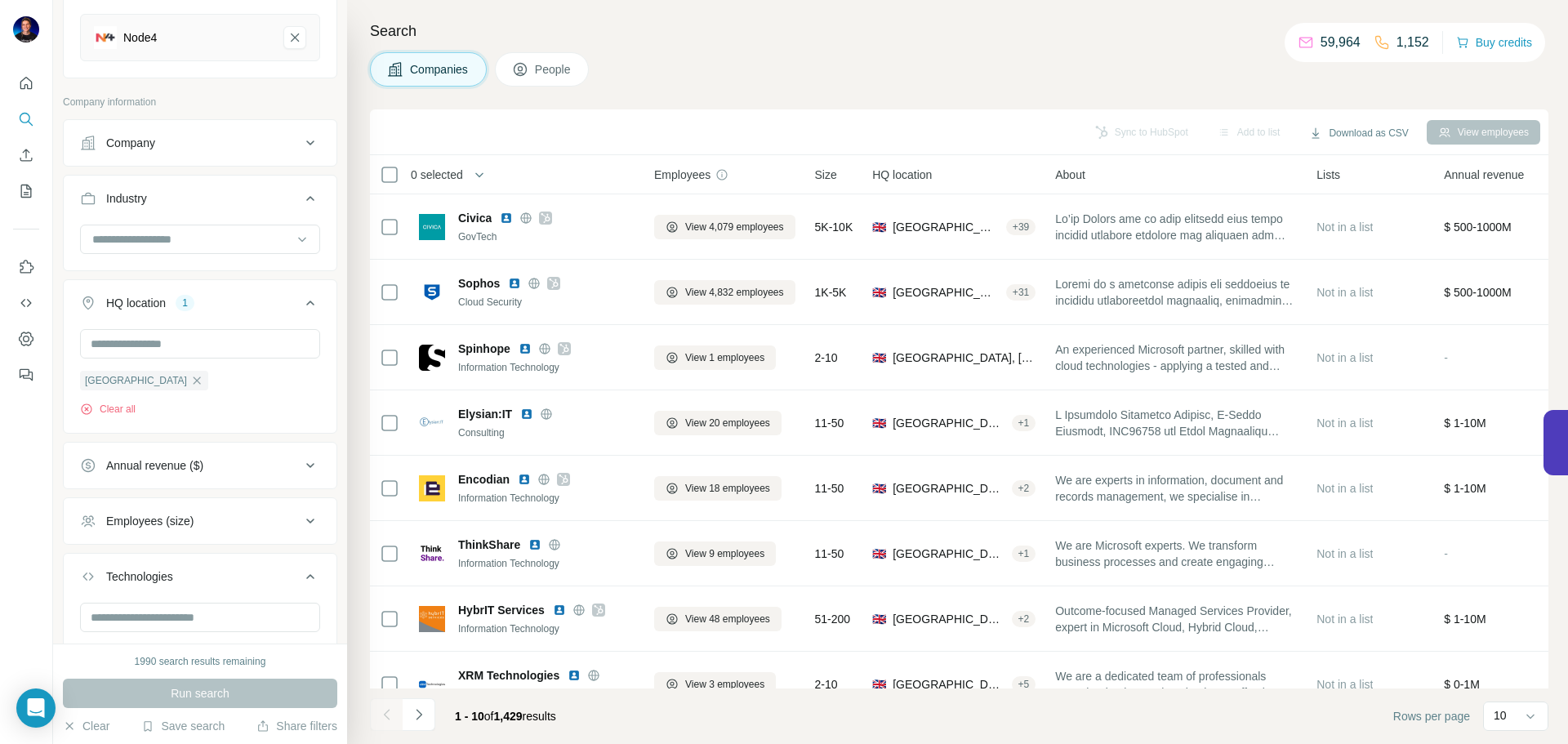
click at [711, 47] on div "Search Companies People Sync to HubSpot Add to list Download as CSV View employ…" at bounding box center [958, 372] width 1221 height 744
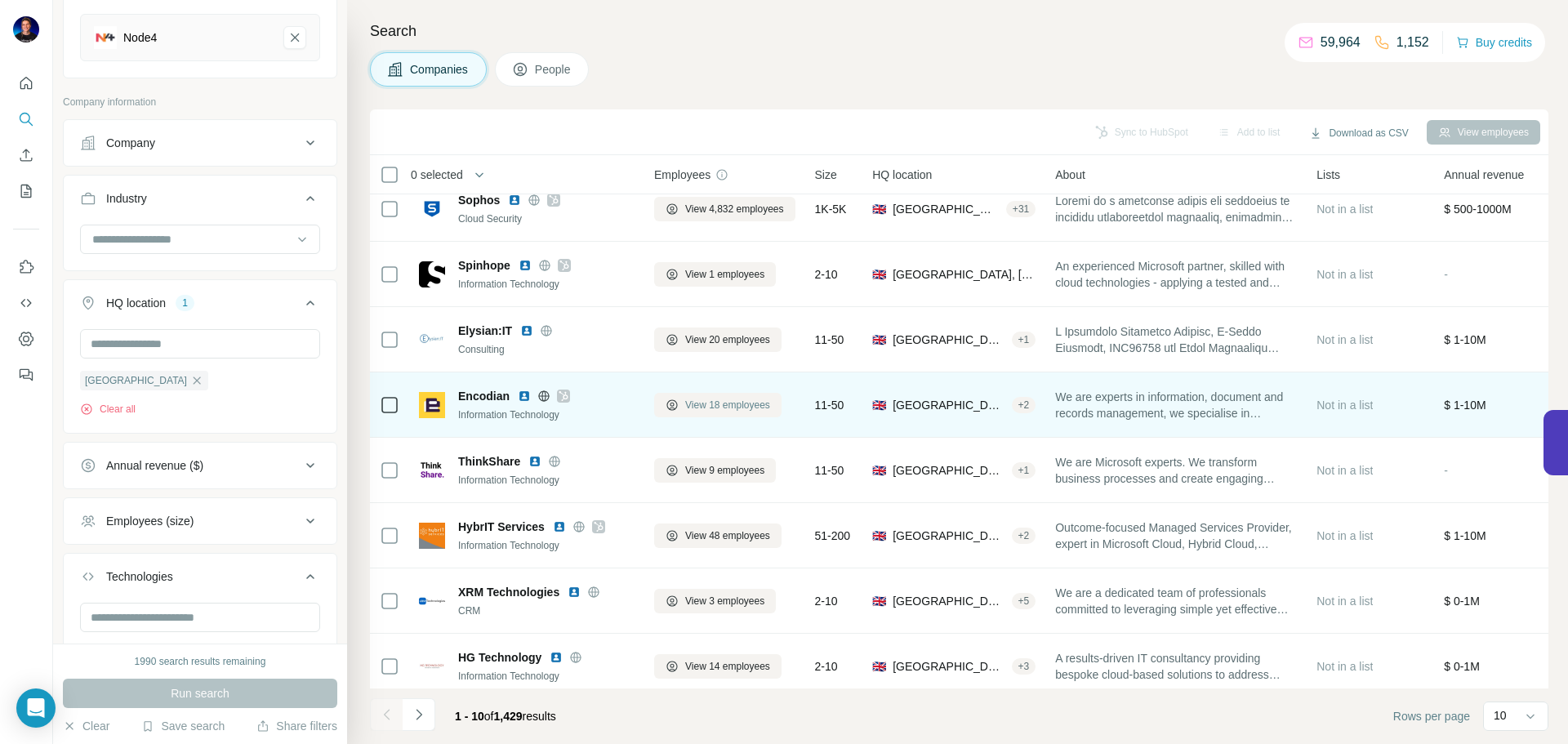
scroll to position [84, 0]
